Goal: Find specific page/section: Find specific page/section

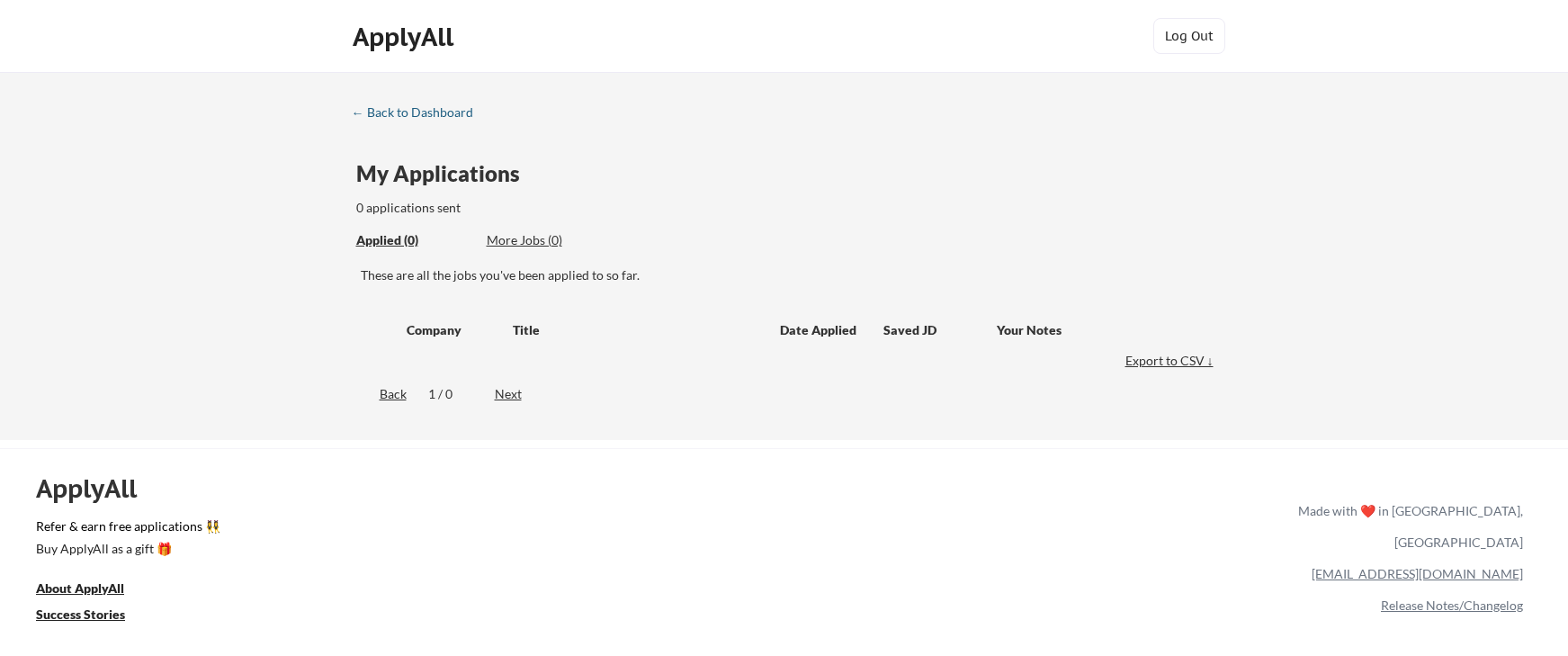
click at [422, 109] on div "← Back to Dashboard" at bounding box center [419, 112] width 135 height 12
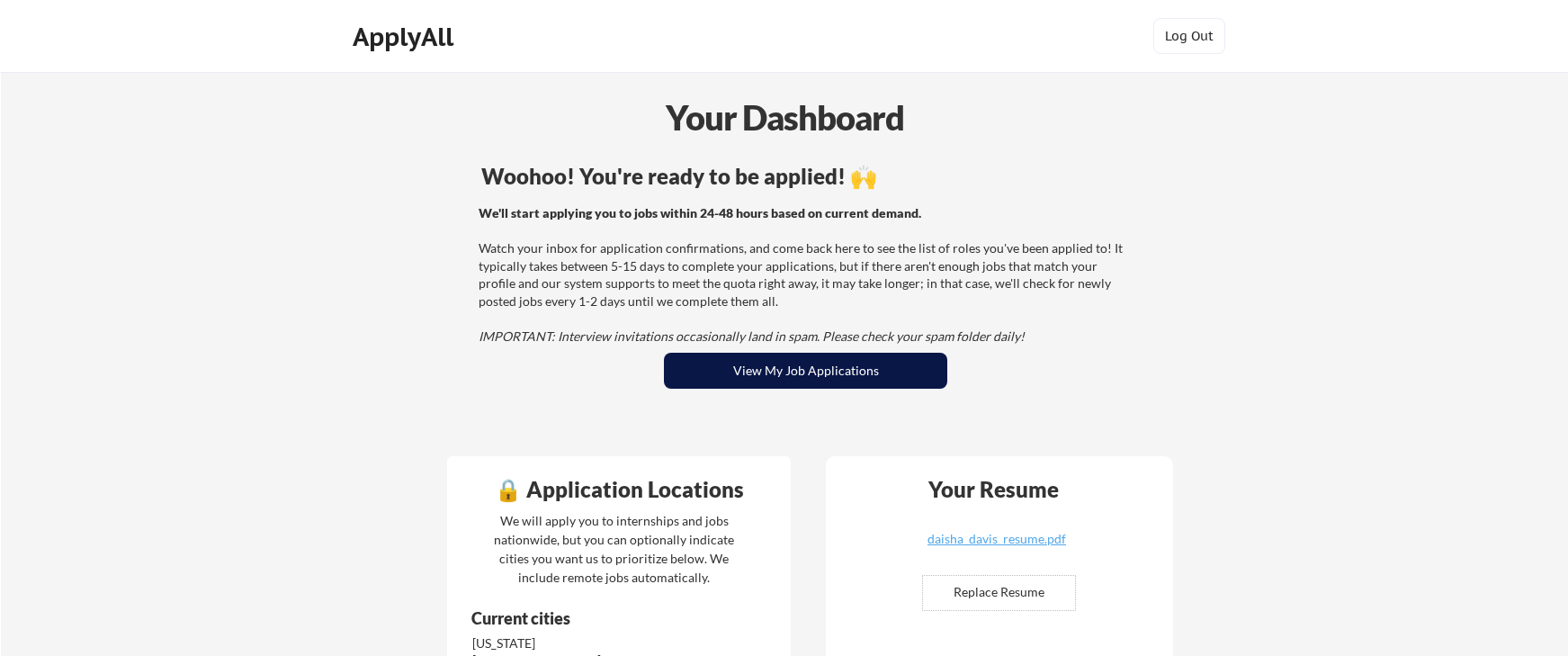
click at [746, 382] on button "View My Job Applications" at bounding box center [806, 371] width 283 height 36
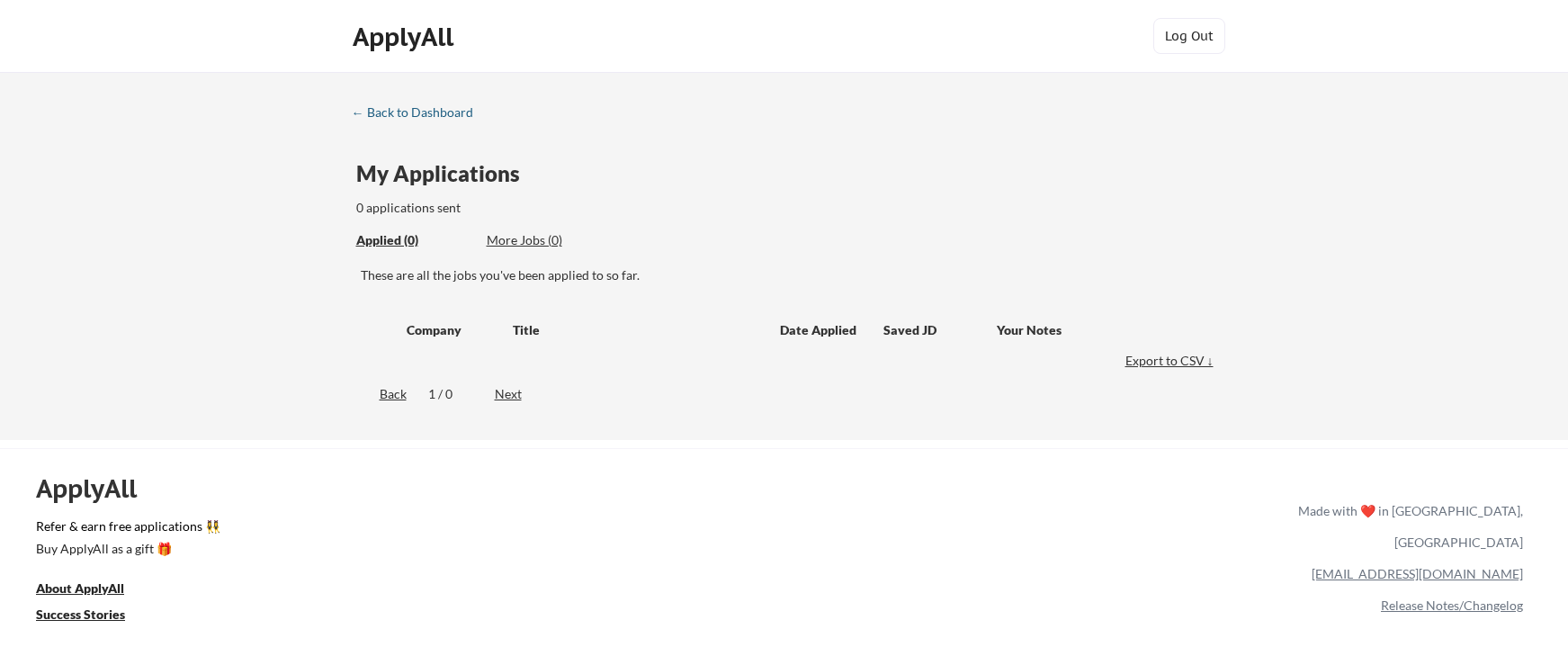
click at [416, 116] on div "← Back to Dashboard" at bounding box center [419, 112] width 135 height 12
